Goal: Transaction & Acquisition: Purchase product/service

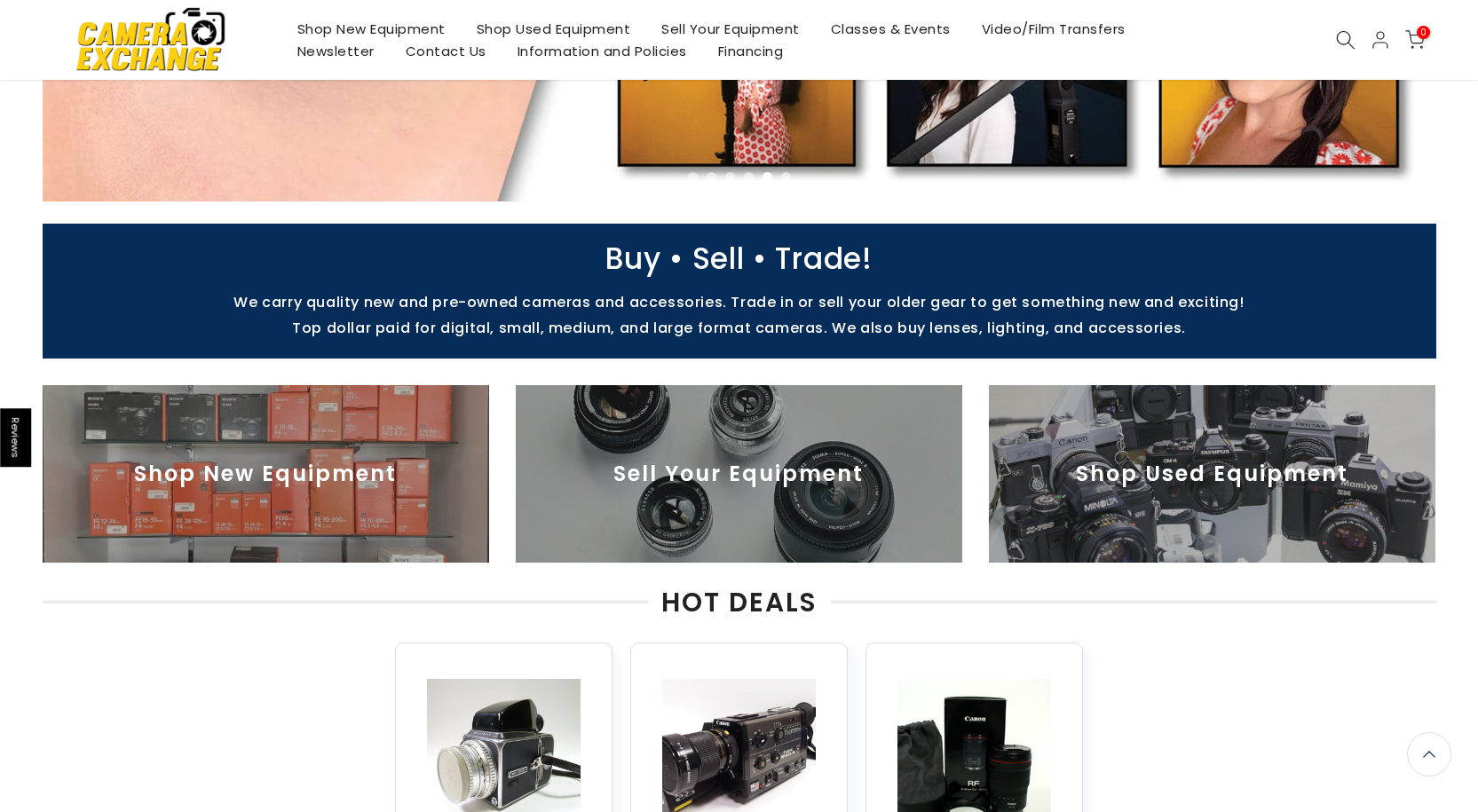
scroll to position [620, 0]
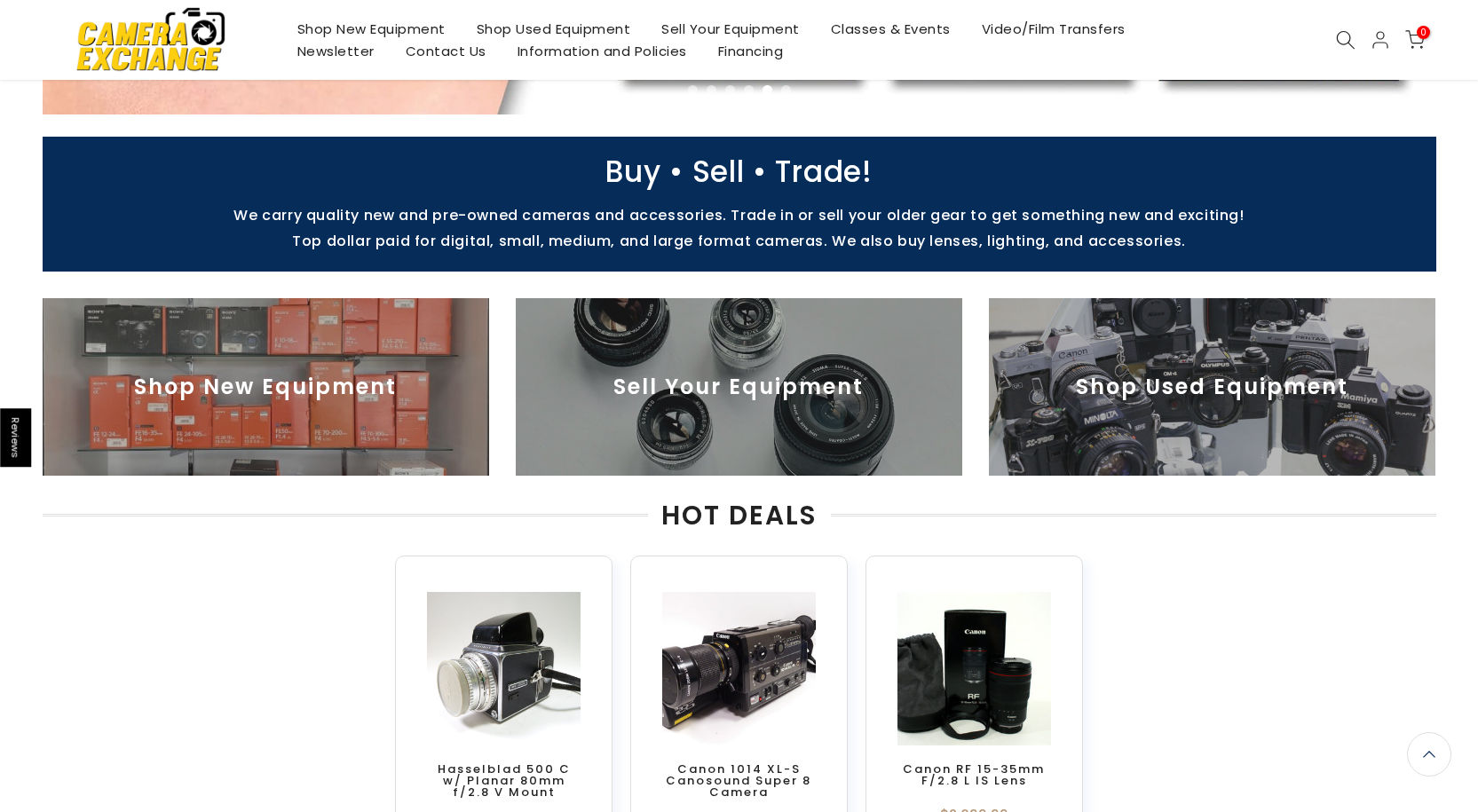
click at [1209, 401] on img at bounding box center [1212, 386] width 447 height 178
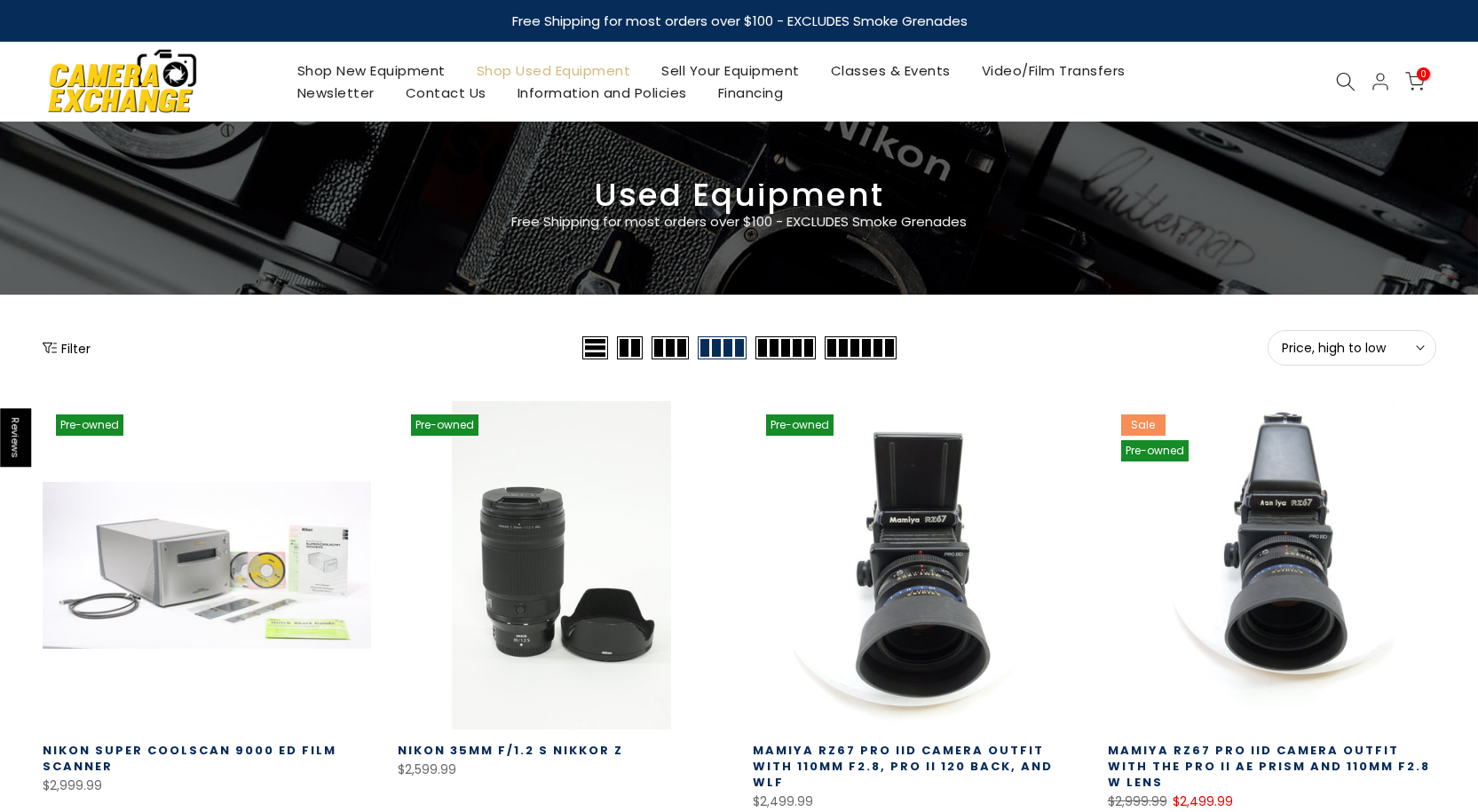
click at [1365, 355] on span "Price, high to low" at bounding box center [1352, 348] width 140 height 16
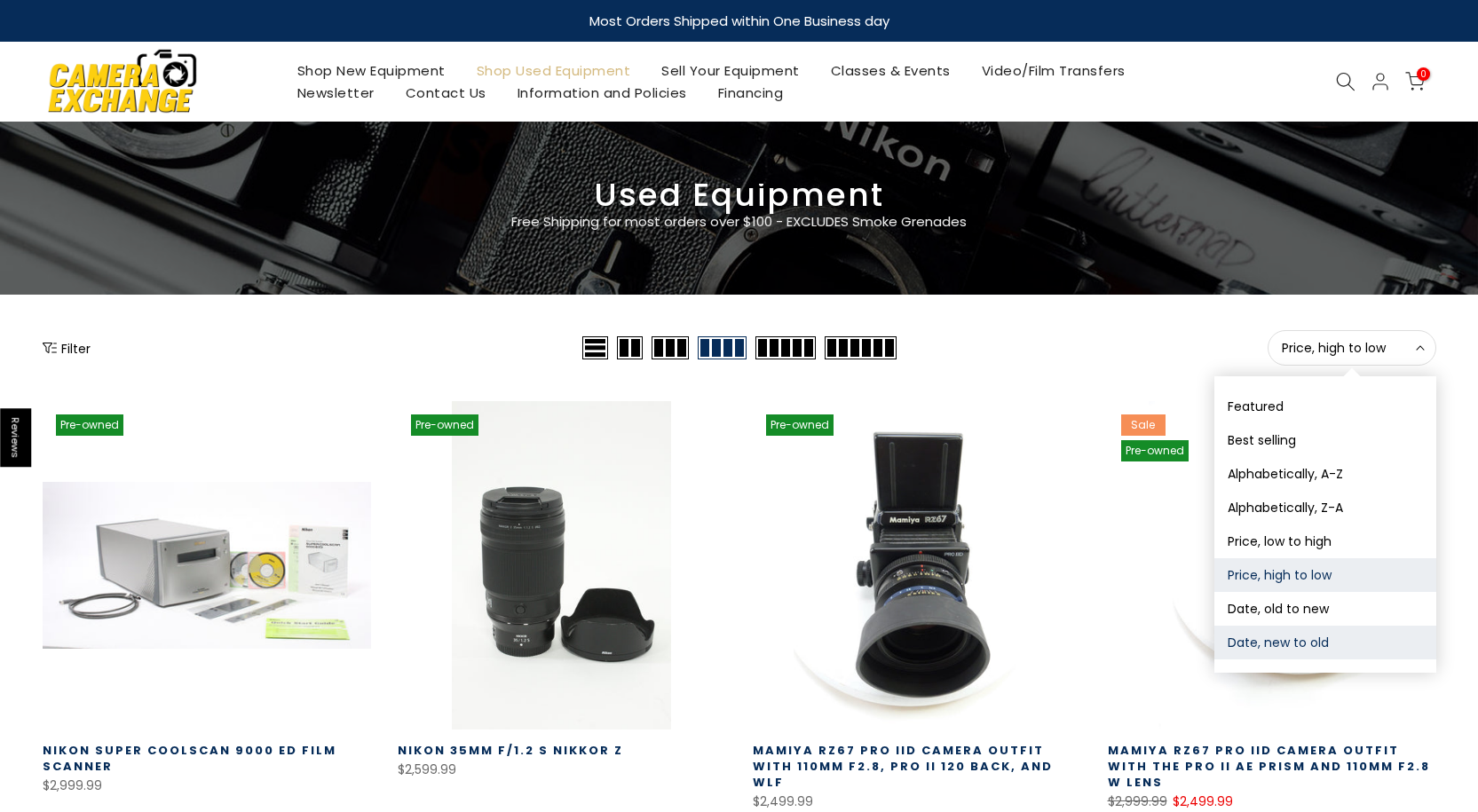
click at [1295, 647] on button "Date, new to old" at bounding box center [1325, 642] width 222 height 34
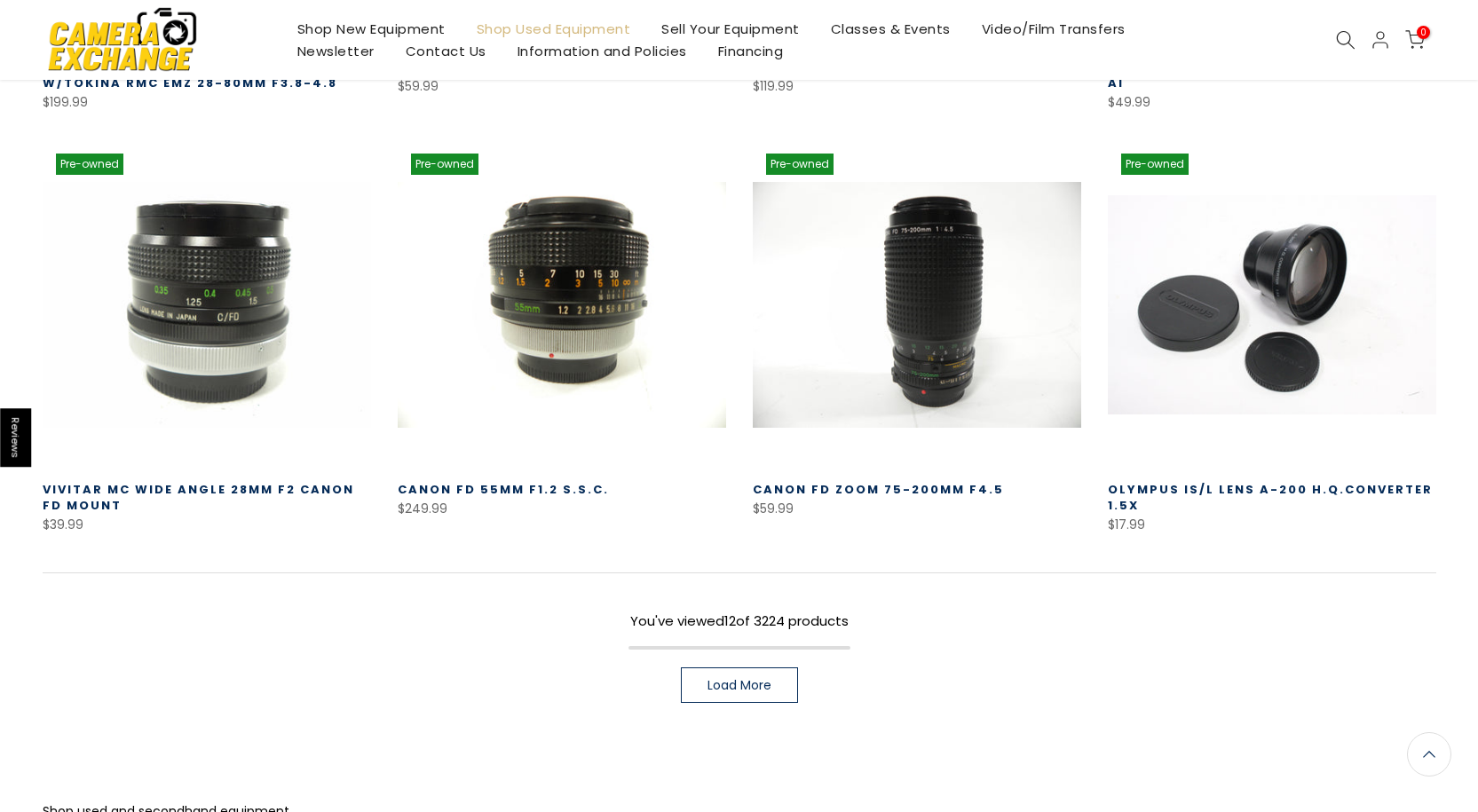
scroll to position [1110, 0]
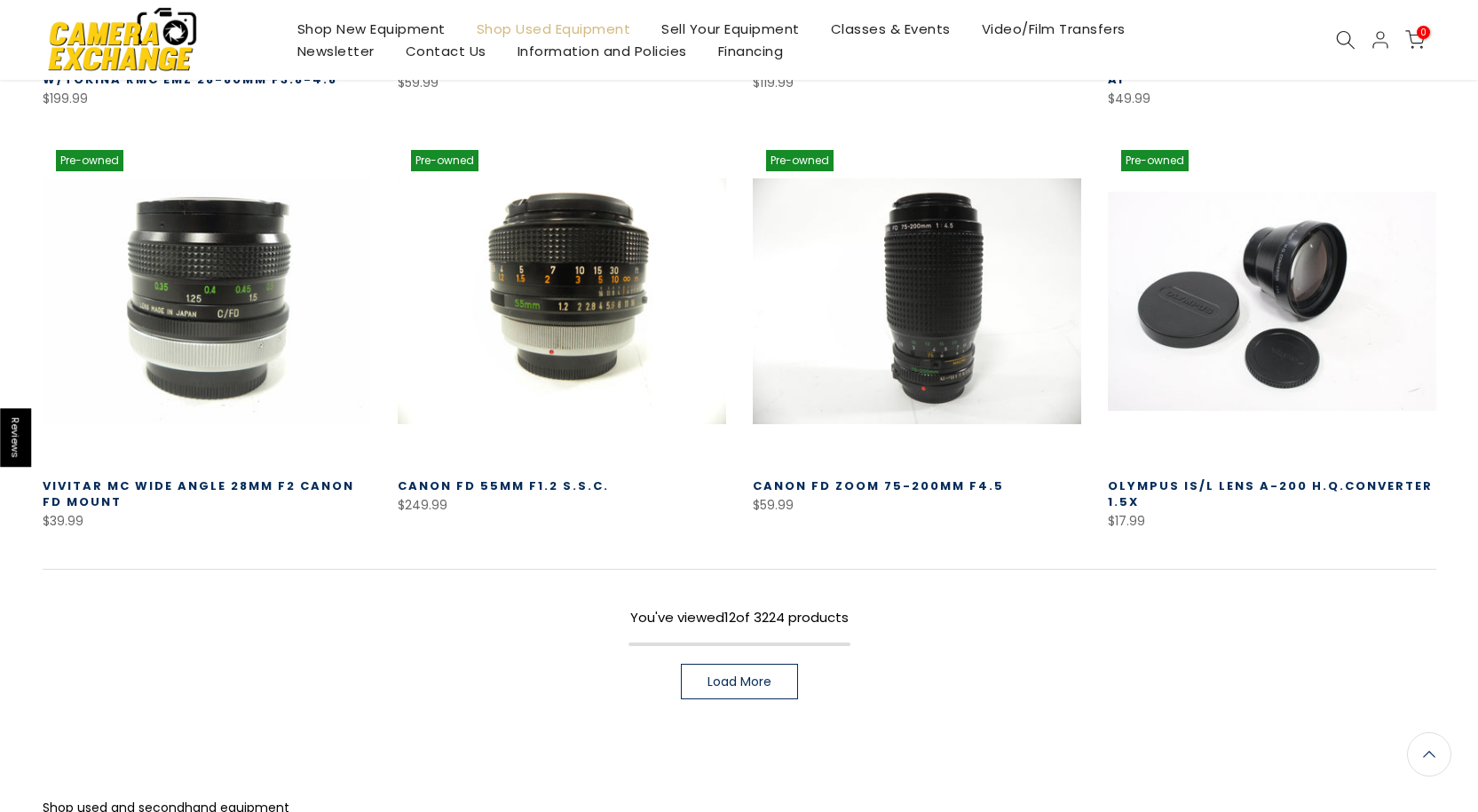
click at [703, 688] on link "Load More" at bounding box center [739, 681] width 117 height 36
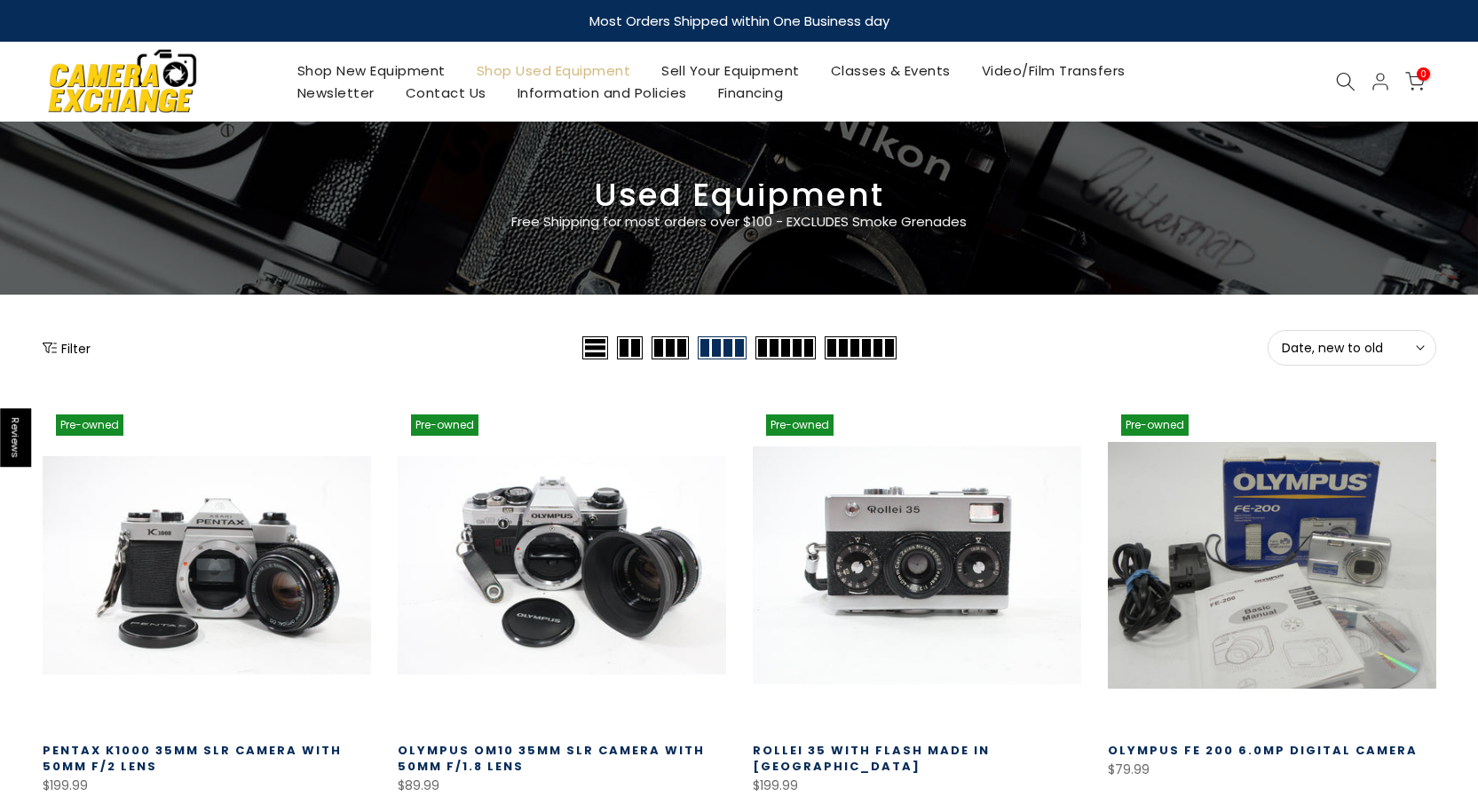
click at [902, 603] on link at bounding box center [917, 566] width 329 height 329
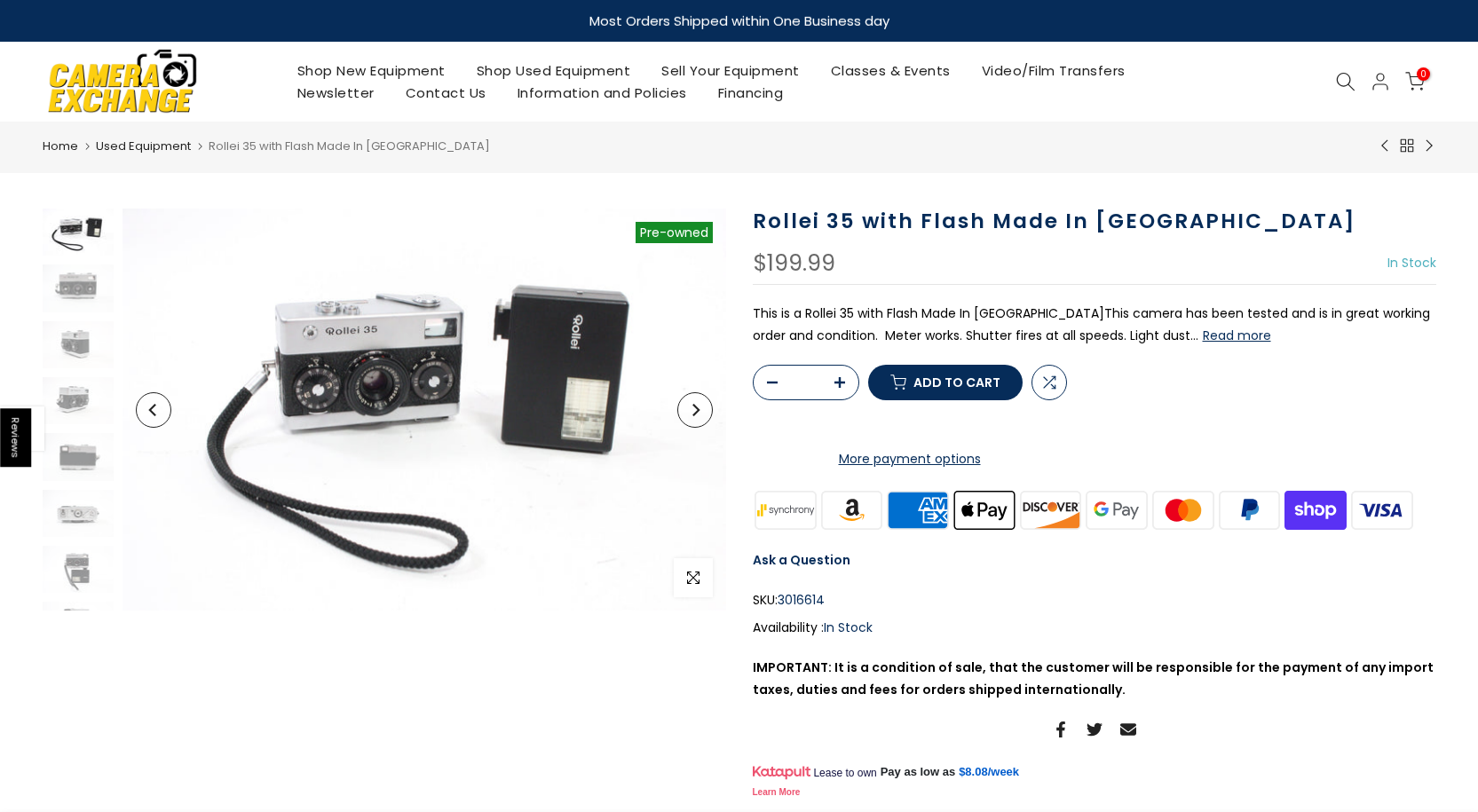
click at [694, 409] on icon "Next" at bounding box center [695, 409] width 12 height 12
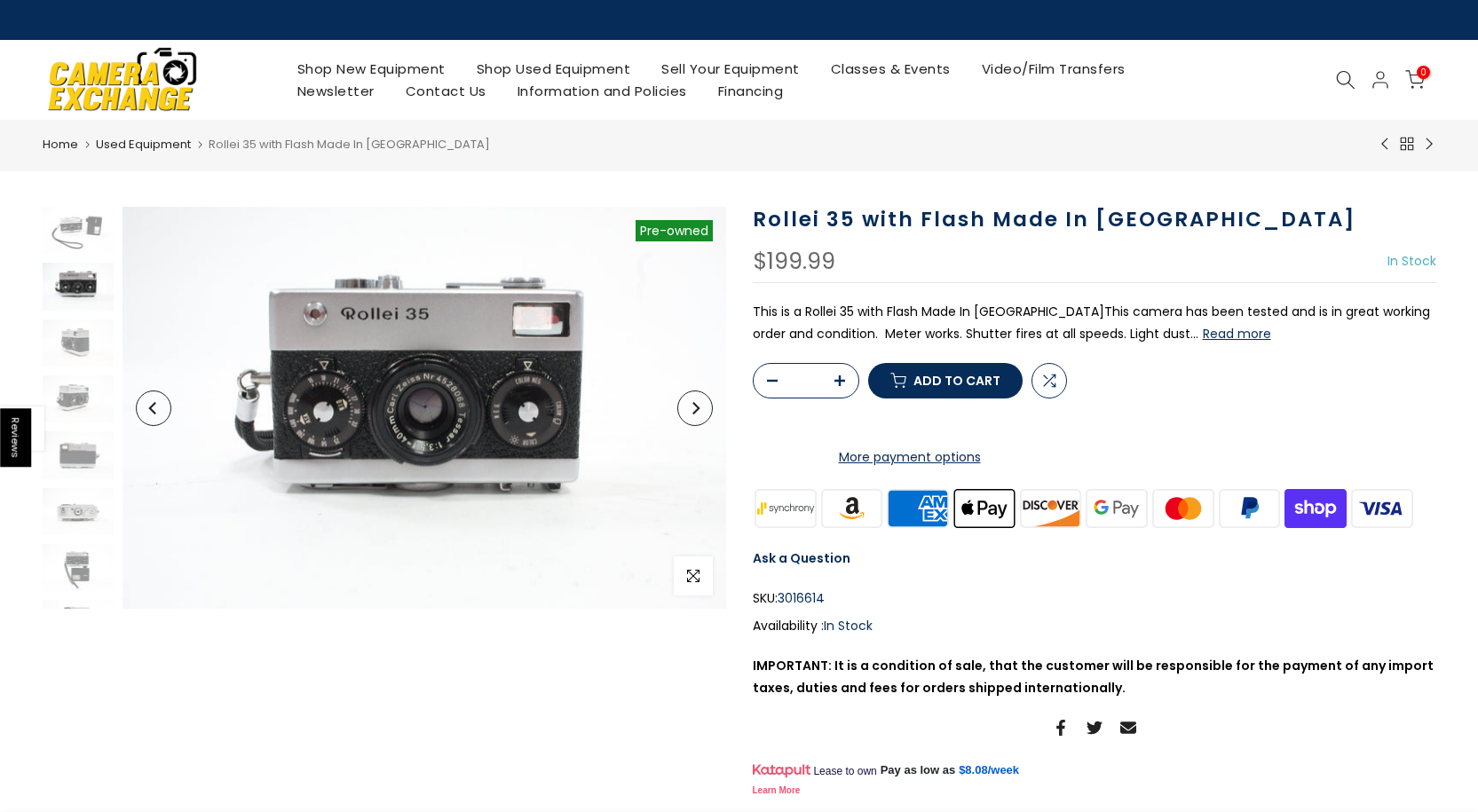
click at [694, 409] on icon "Next" at bounding box center [695, 407] width 12 height 12
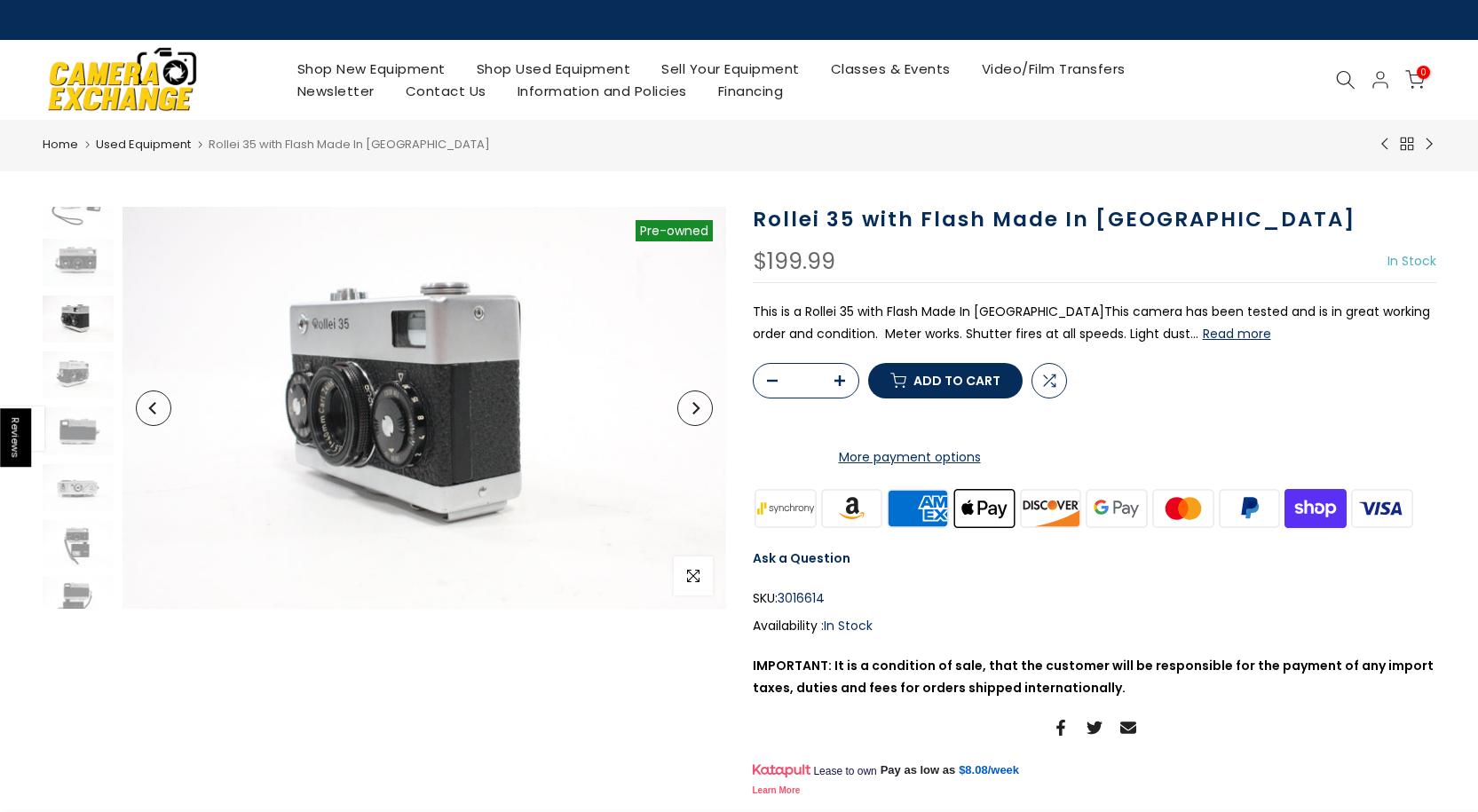
click at [694, 409] on icon "Next" at bounding box center [695, 407] width 12 height 12
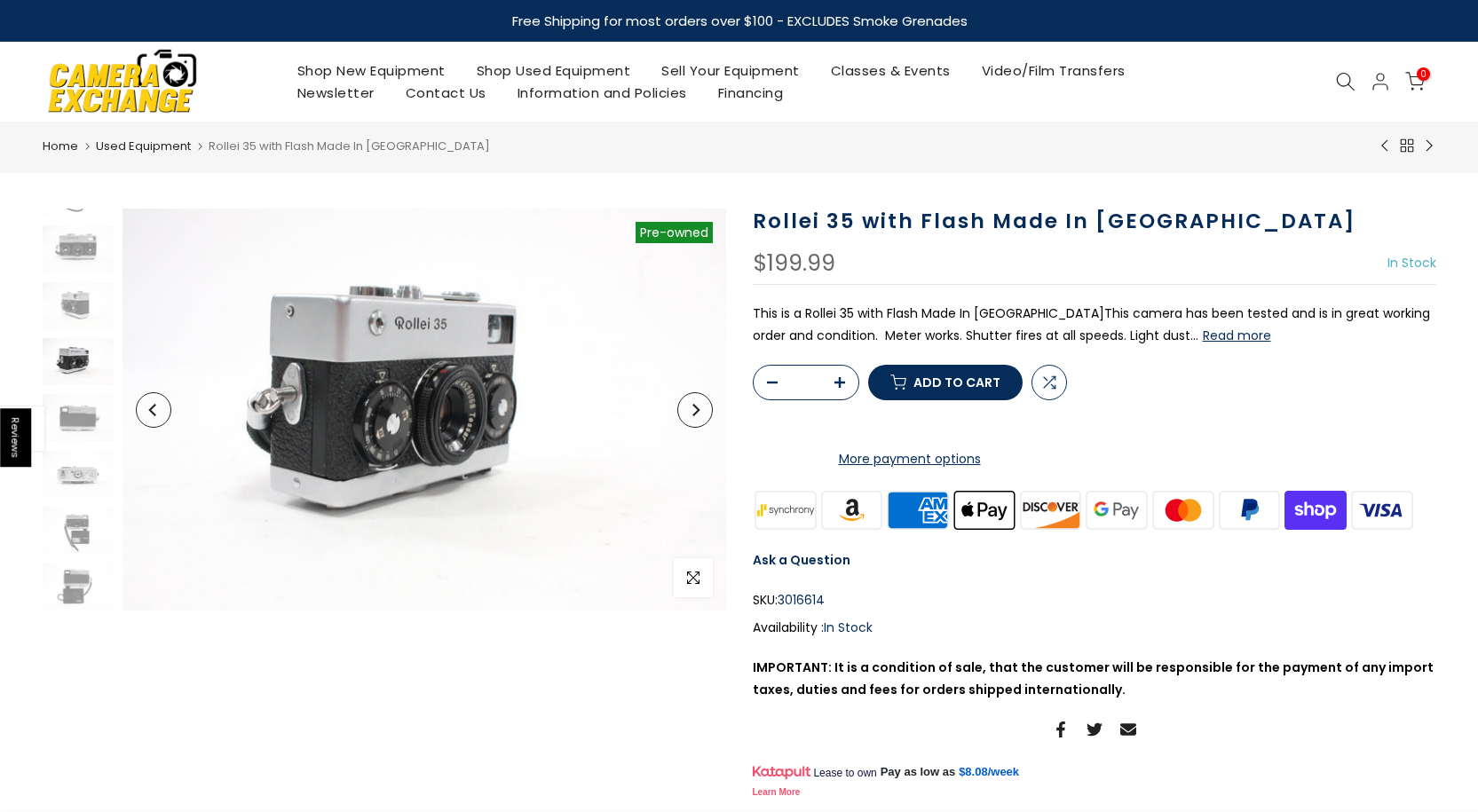
click at [694, 409] on icon "Next" at bounding box center [695, 409] width 12 height 12
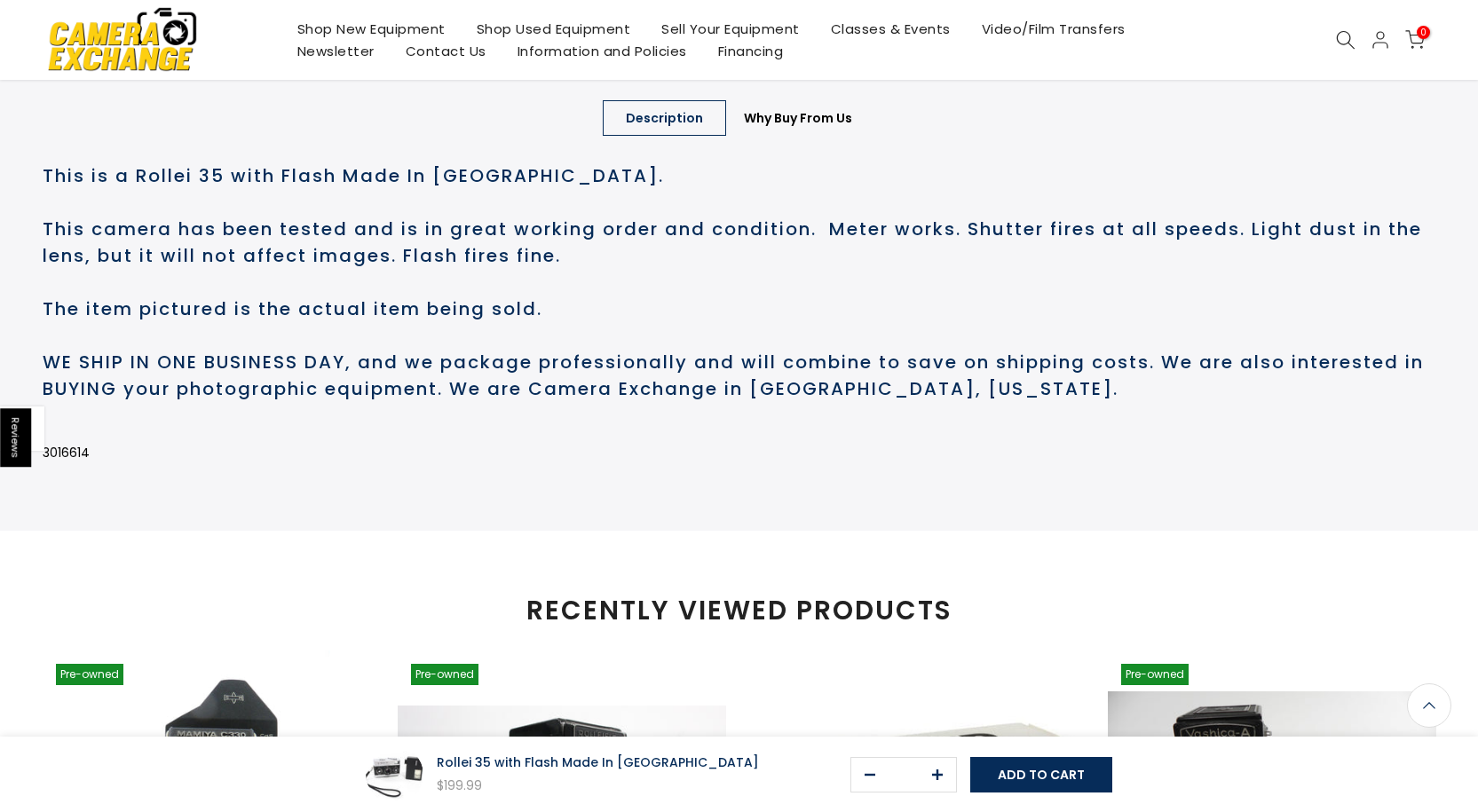
scroll to position [797, 0]
